Goal: Transaction & Acquisition: Purchase product/service

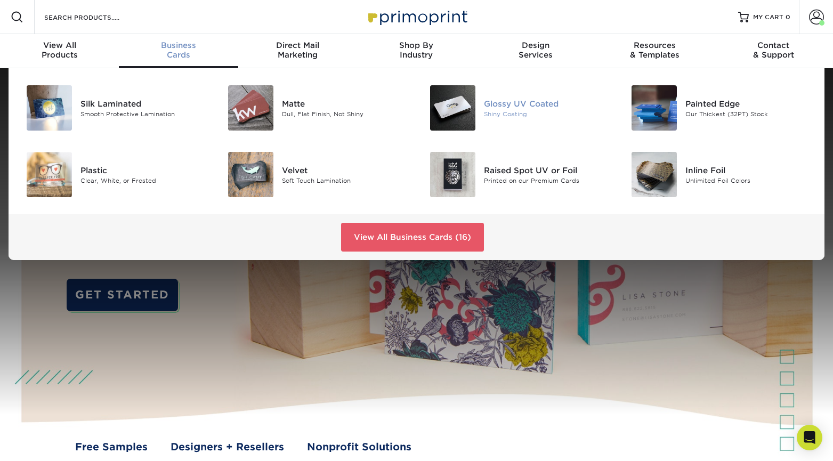
click at [504, 105] on div "Glossy UV Coated" at bounding box center [547, 104] width 126 height 12
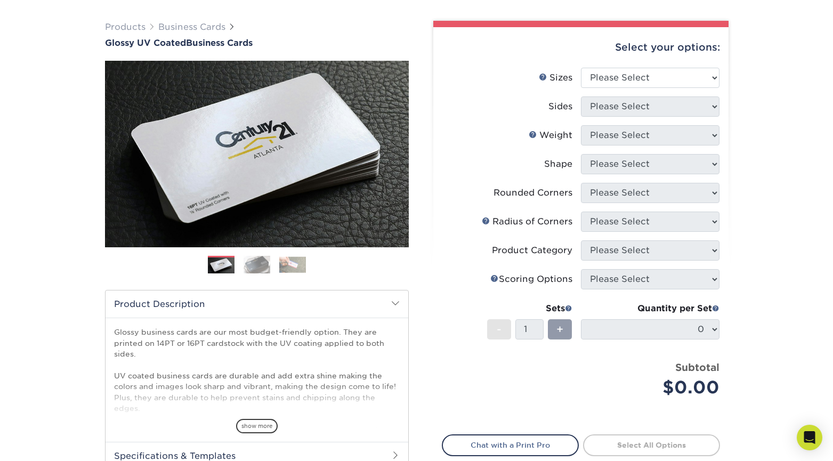
scroll to position [66, 0]
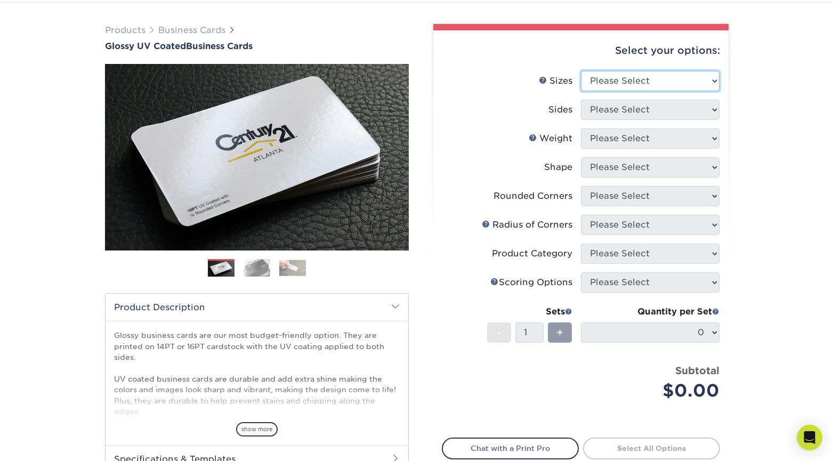
select select "2.00x3.50"
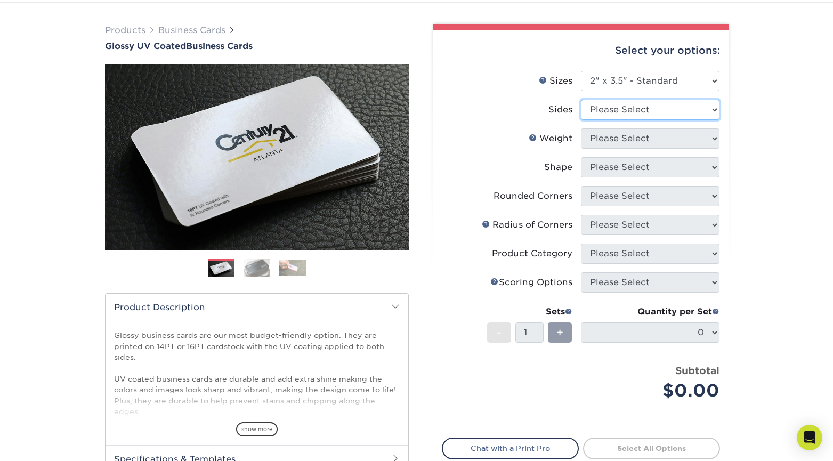
select select "13abbda7-1d64-4f25-8bb2-c179b224825d"
select select "16PT"
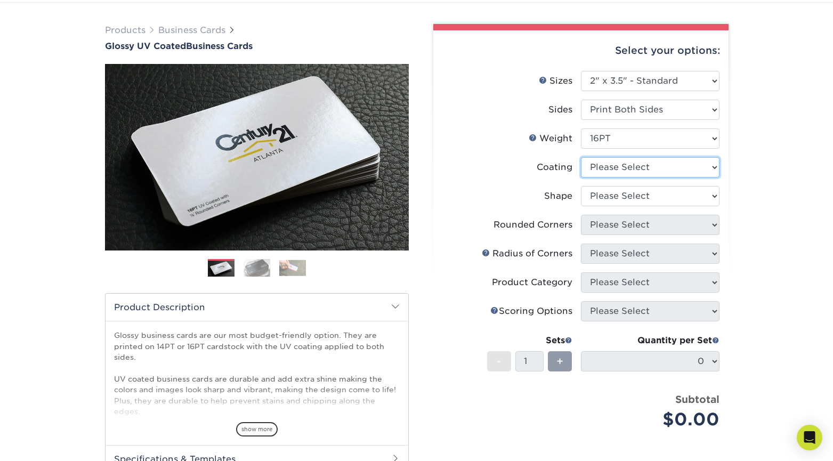
select select "ae367451-b2b8-45df-a344-0f05b6a12993"
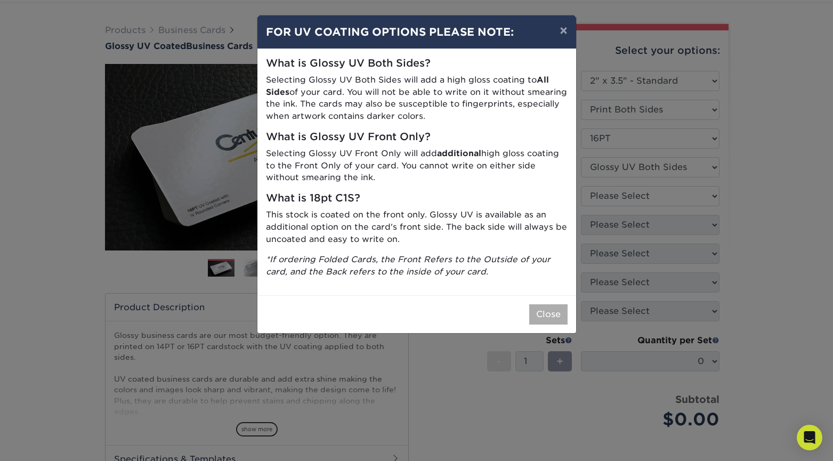
click at [557, 307] on button "Close" at bounding box center [548, 314] width 38 height 20
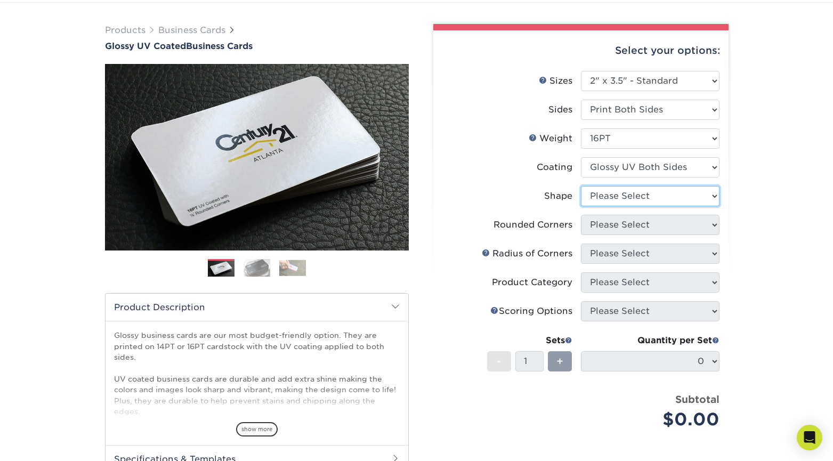
select select "standard"
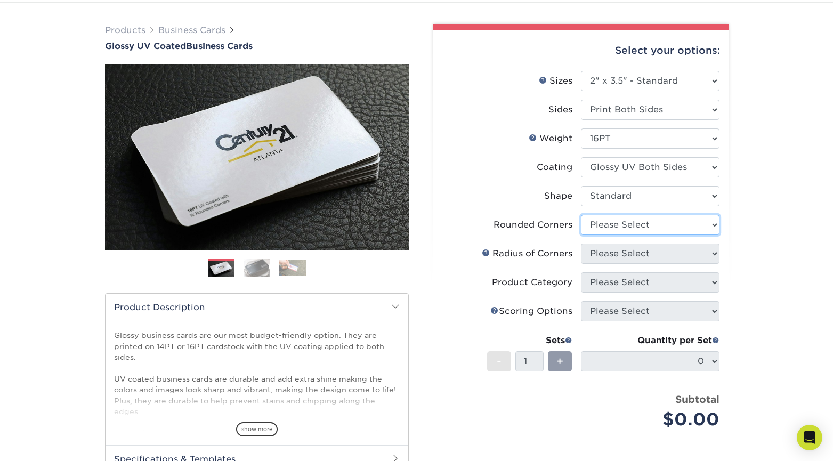
select select "0"
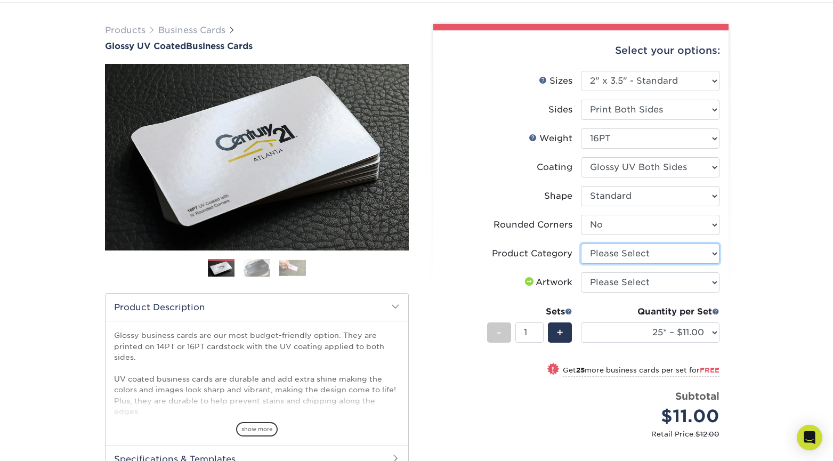
select select "3b5148f1-0588-4f88-a218-97bcfdce65c1"
select select "upload"
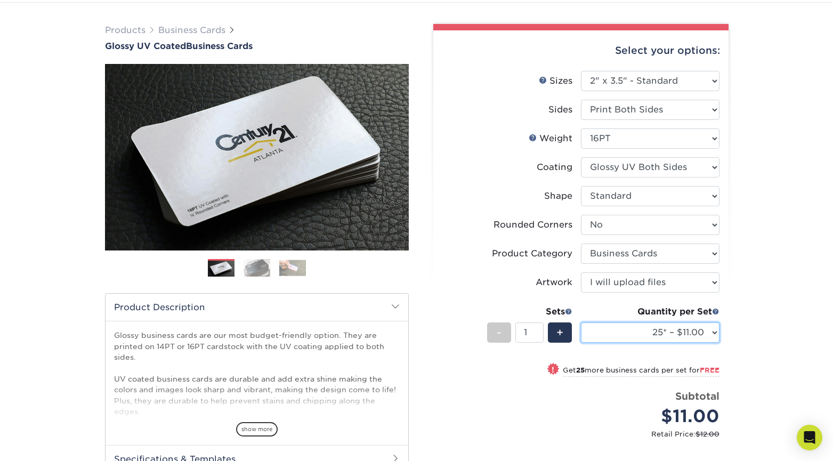
select select "500 – $39.00"
